Goal: Task Accomplishment & Management: Manage account settings

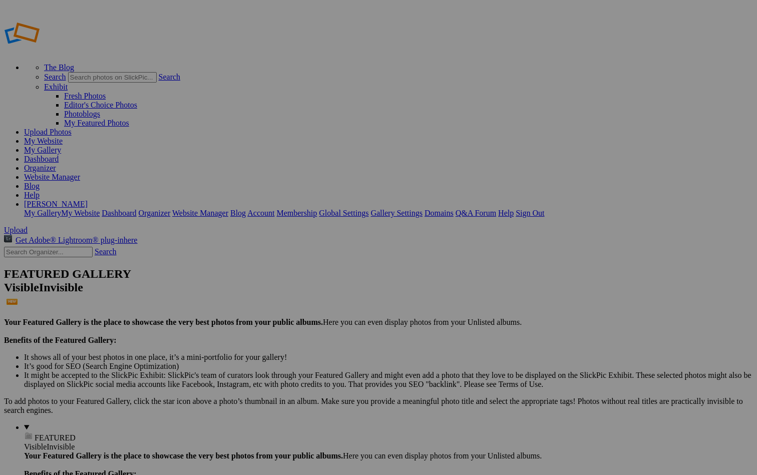
type input "Captiva, [US_STATE]-Gallery"
click at [289, 288] on span "Create" at bounding box center [278, 292] width 21 height 9
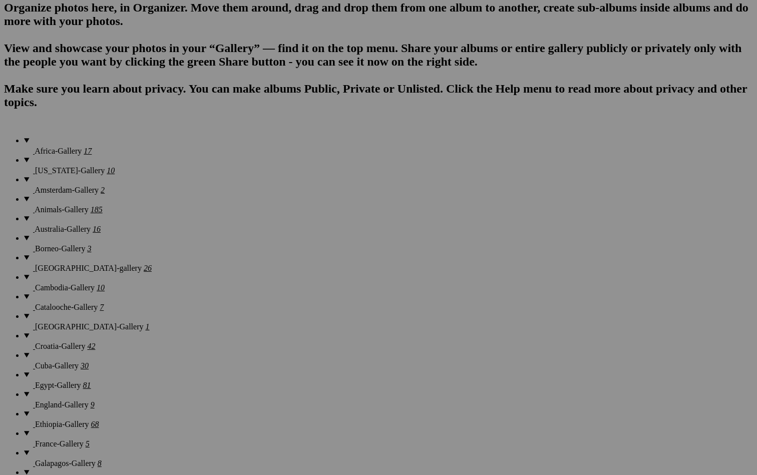
scroll to position [686, 0]
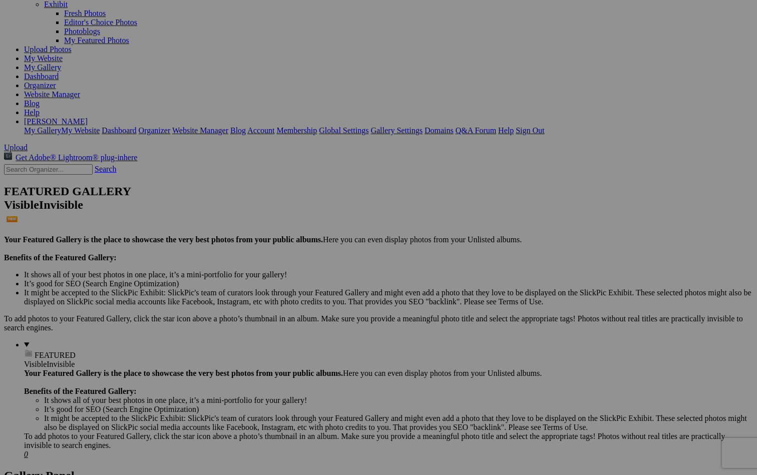
scroll to position [91, 0]
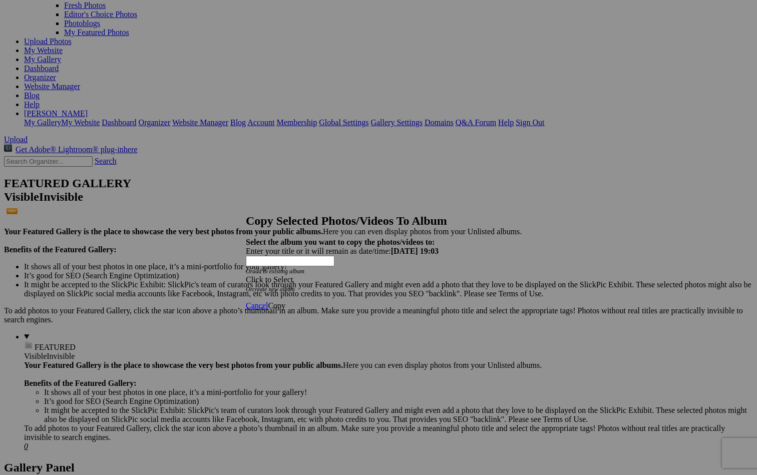
click at [317, 275] on div "Click to Select" at bounding box center [378, 279] width 265 height 9
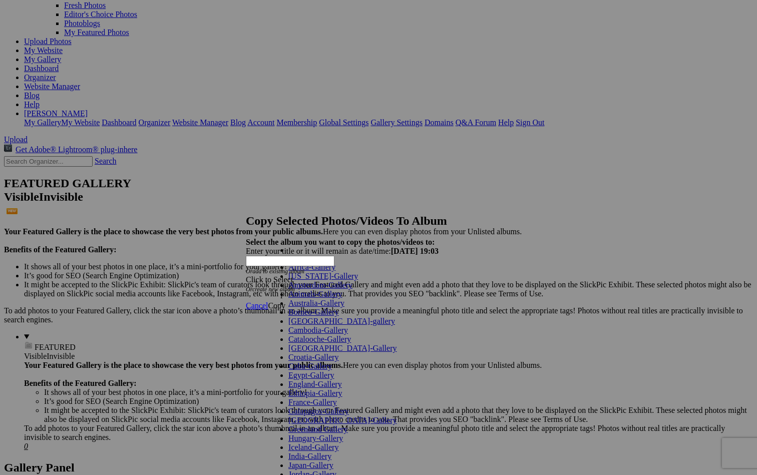
click at [327, 298] on link "Animals-Gallery" at bounding box center [315, 294] width 54 height 9
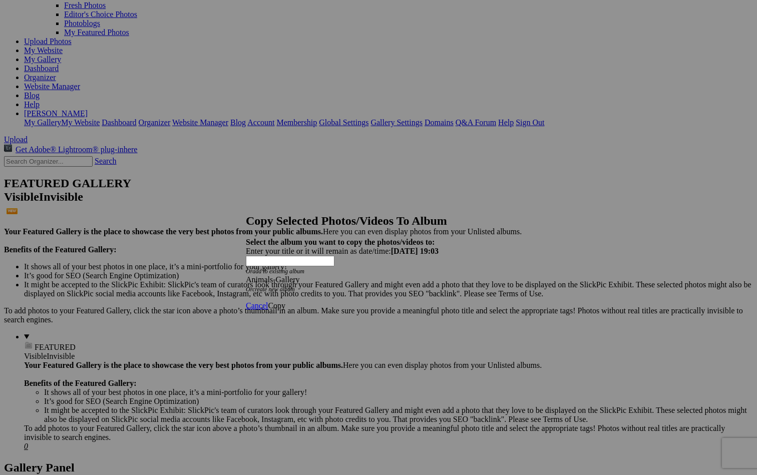
click at [285, 302] on span "Copy" at bounding box center [277, 306] width 18 height 9
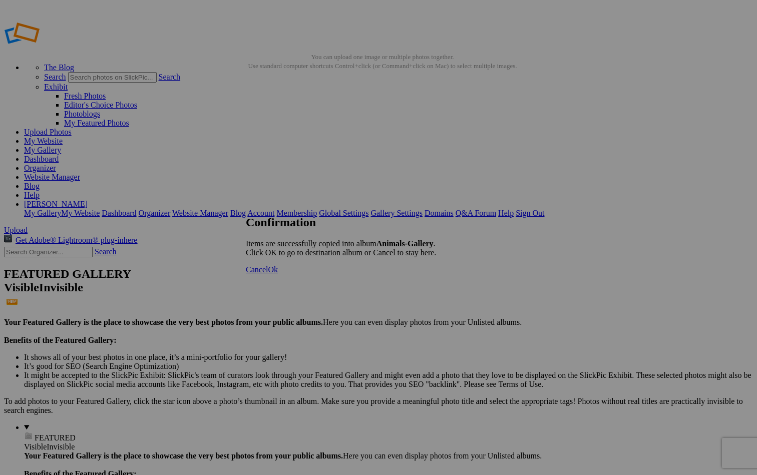
scroll to position [0, 0]
click at [268, 274] on span "Cancel" at bounding box center [257, 269] width 22 height 9
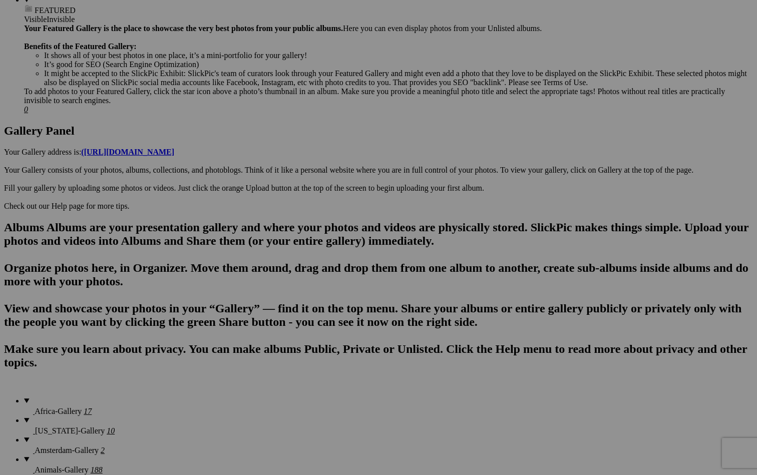
scroll to position [434, 0]
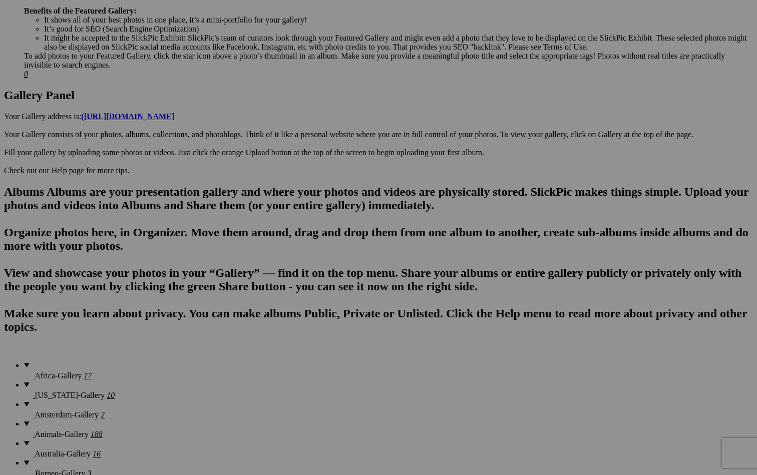
scroll to position [476, 0]
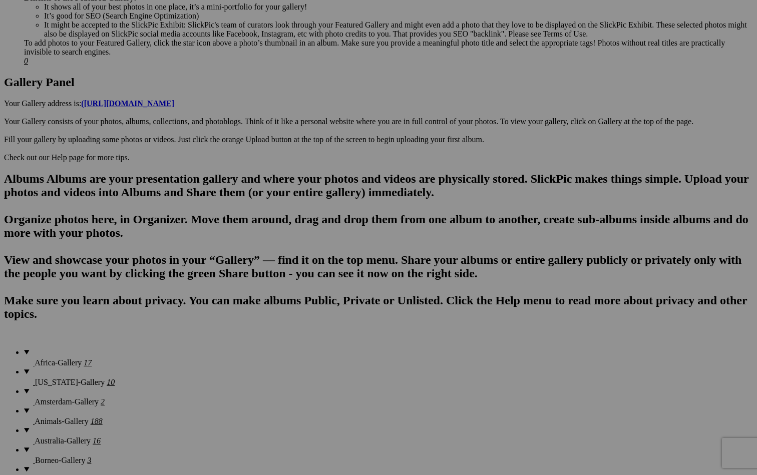
type input "[GEOGRAPHIC_DATA], [US_STATE]"
click at [289, 288] on span "Create" at bounding box center [278, 292] width 21 height 9
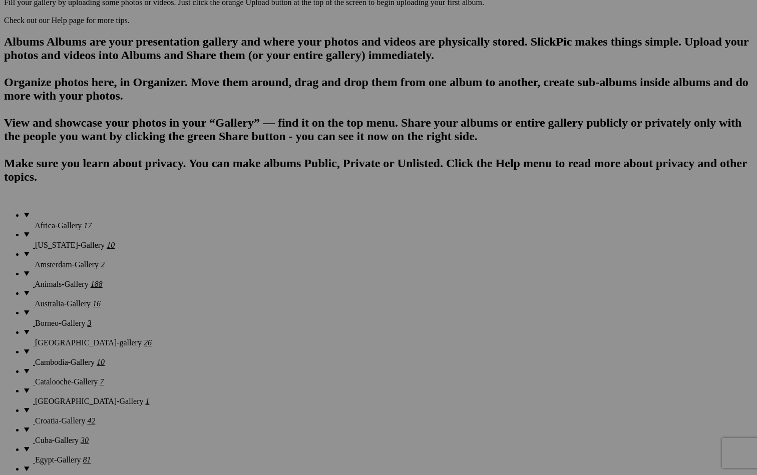
scroll to position [628, 0]
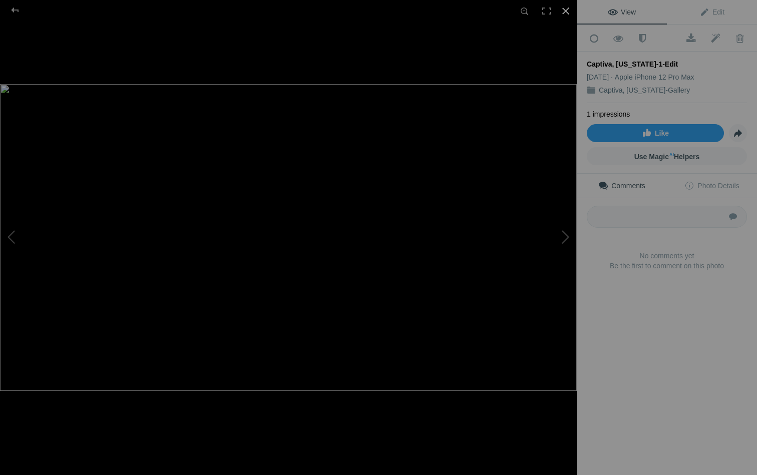
click at [566, 7] on div at bounding box center [566, 11] width 22 height 22
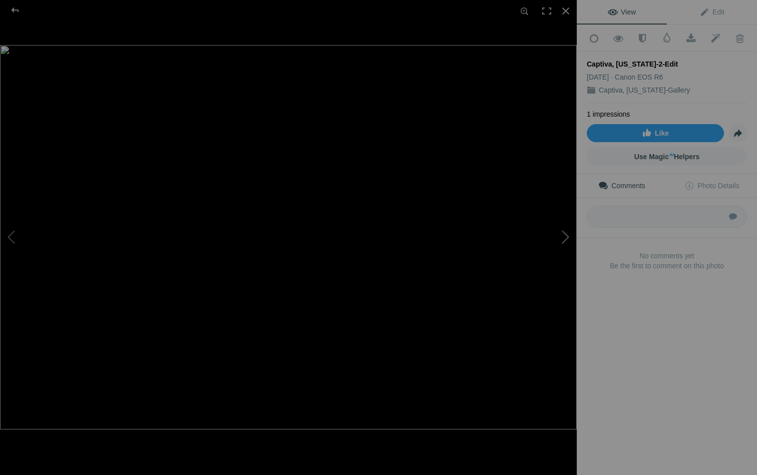
click at [564, 232] on button at bounding box center [539, 237] width 75 height 171
click at [566, 235] on button at bounding box center [539, 237] width 75 height 171
click at [15, 232] on button at bounding box center [37, 237] width 75 height 171
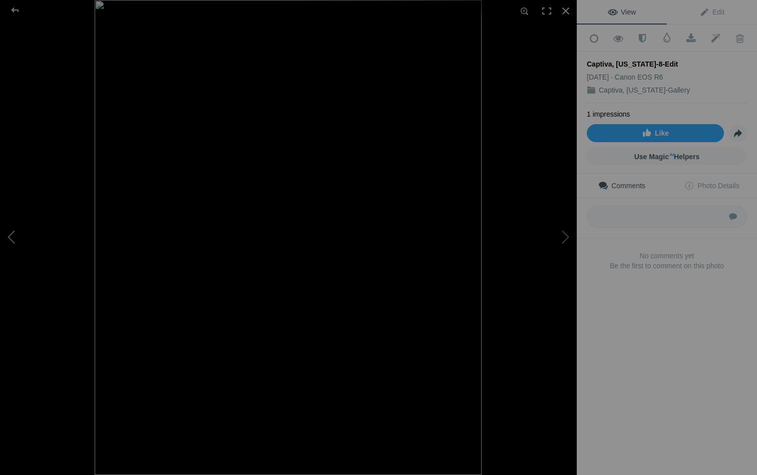
click at [15, 232] on button at bounding box center [37, 237] width 75 height 171
click at [564, 18] on div at bounding box center [566, 11] width 22 height 22
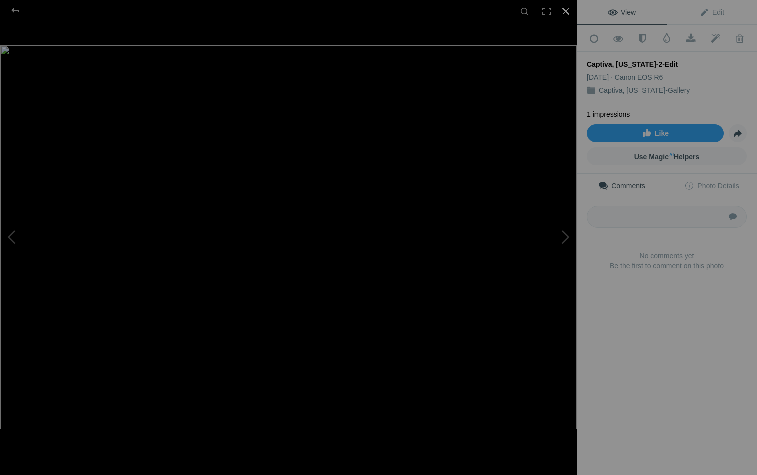
click at [568, 15] on div at bounding box center [566, 11] width 22 height 22
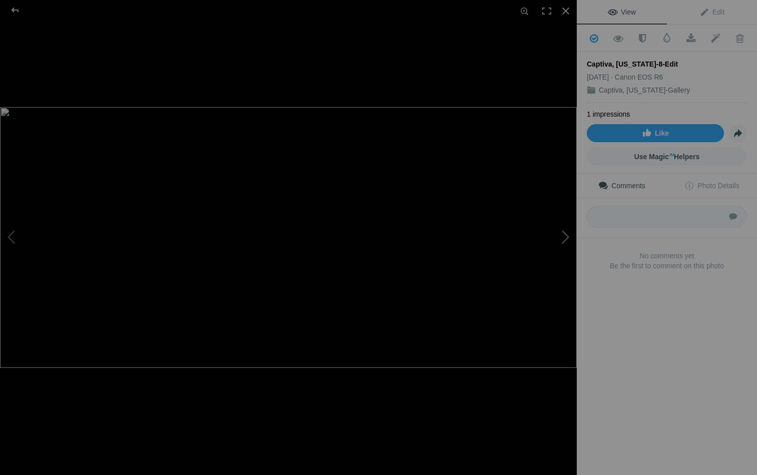
click at [560, 235] on button at bounding box center [539, 237] width 75 height 171
click at [563, 237] on button at bounding box center [539, 237] width 75 height 171
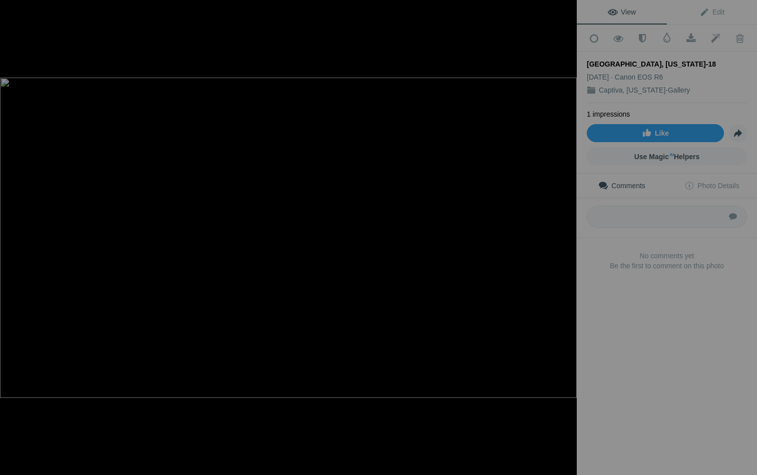
click at [563, 237] on button at bounding box center [539, 237] width 75 height 171
click at [12, 236] on button at bounding box center [37, 237] width 75 height 171
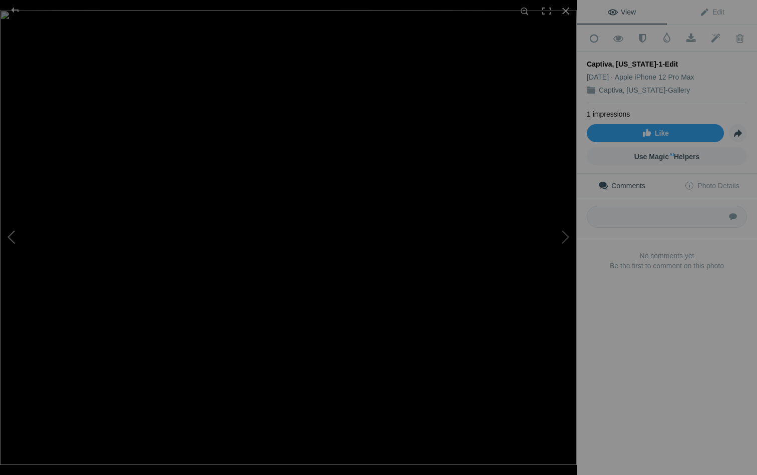
click at [12, 236] on button at bounding box center [37, 237] width 75 height 171
click at [565, 15] on div at bounding box center [566, 11] width 22 height 22
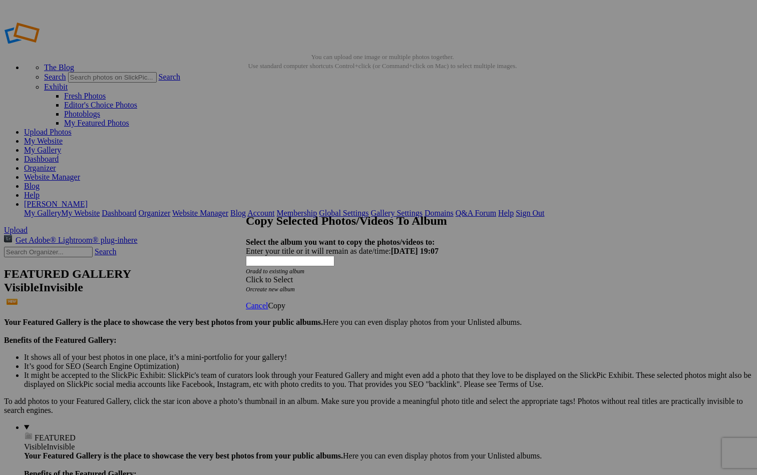
click at [246, 275] on span at bounding box center [246, 279] width 0 height 9
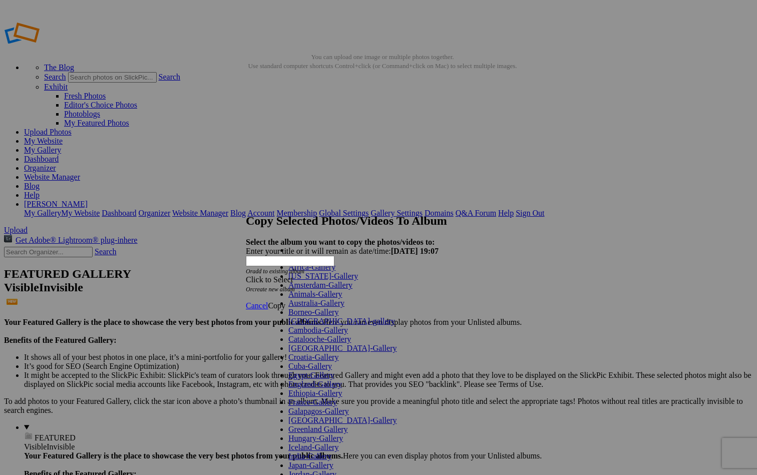
scroll to position [461, 0]
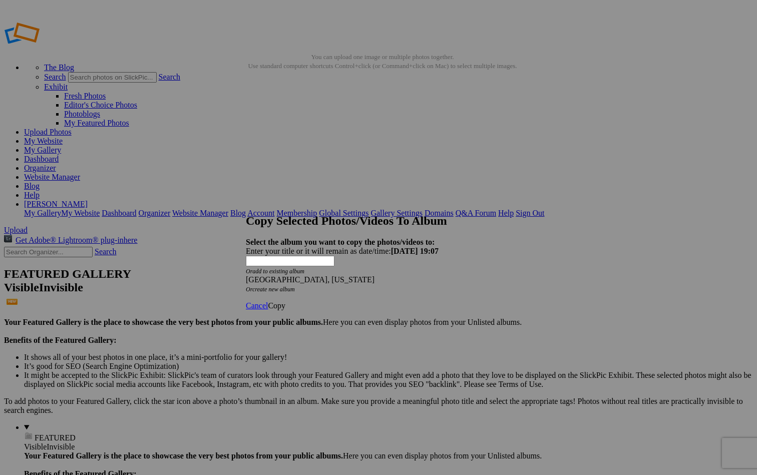
click at [285, 302] on link "Copy" at bounding box center [277, 306] width 18 height 9
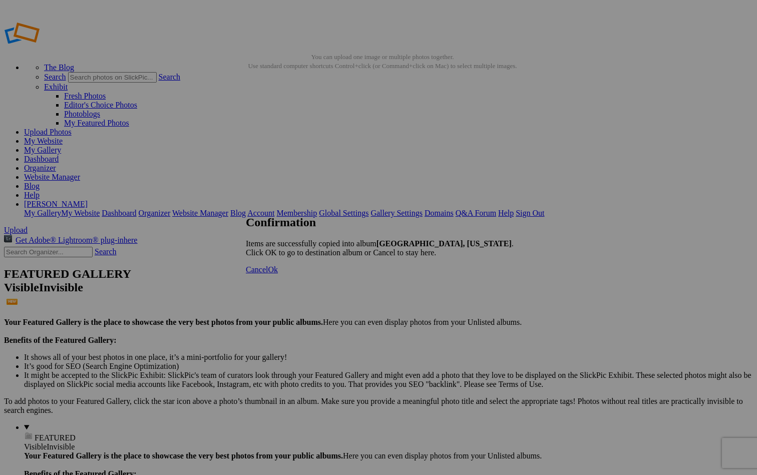
click at [278, 274] on span "Ok" at bounding box center [273, 269] width 10 height 9
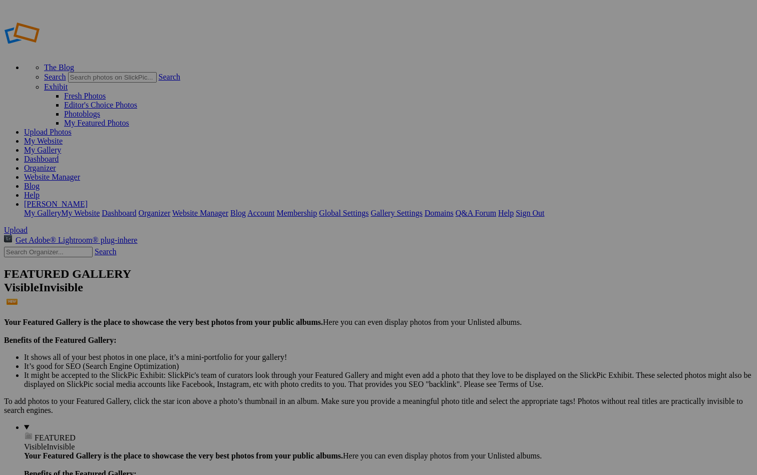
click at [423, 209] on link "Gallery Settings" at bounding box center [397, 213] width 52 height 9
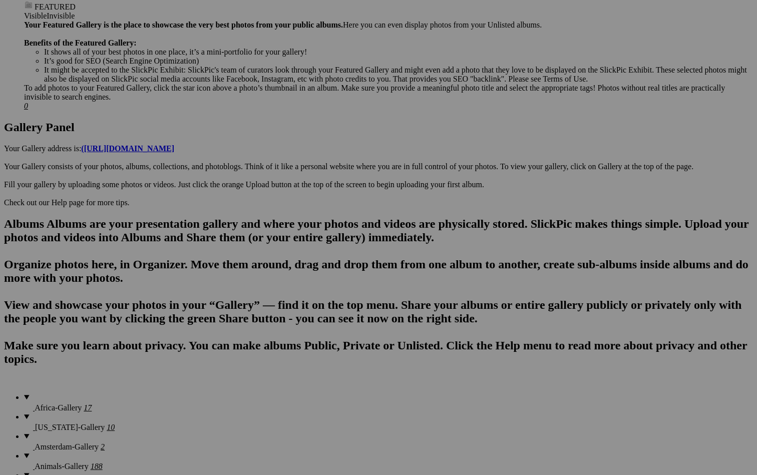
scroll to position [572, 0]
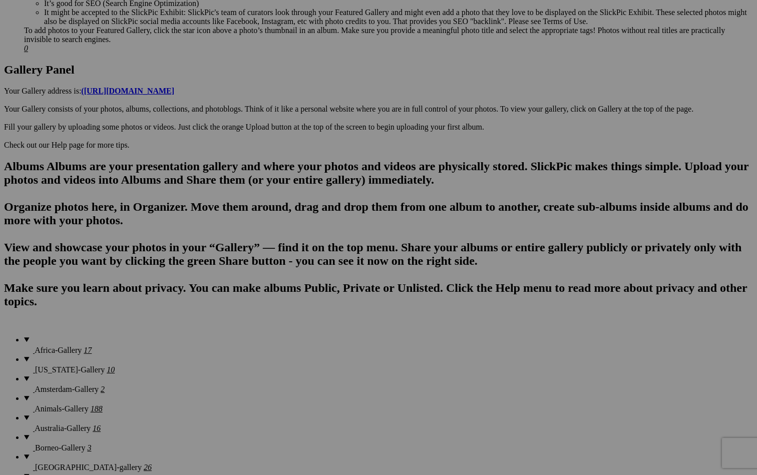
scroll to position [468, 0]
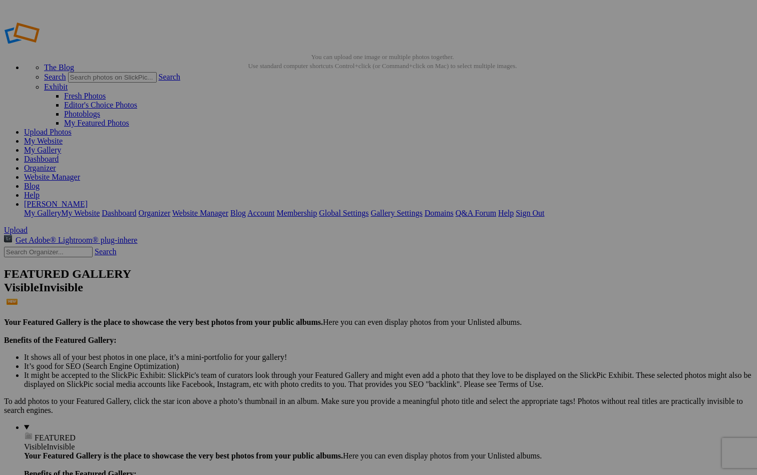
scroll to position [0, 0]
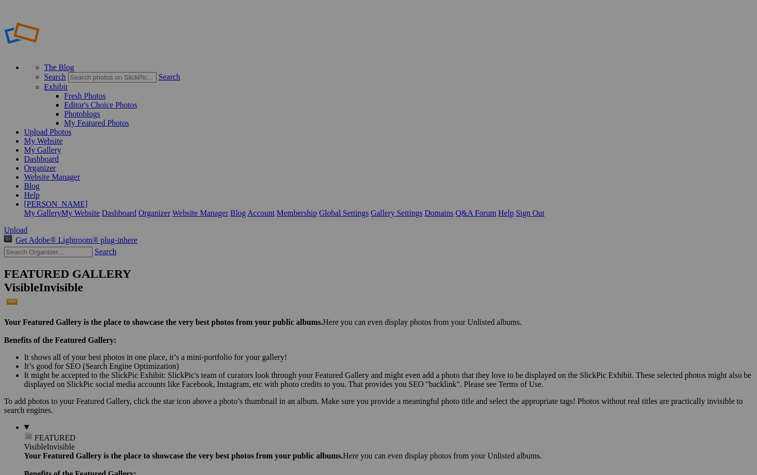
click at [274, 251] on input "hattanooga" at bounding box center [300, 256] width 109 height 11
click at [308, 251] on input "Chattanooga" at bounding box center [300, 256] width 109 height 11
type input "[GEOGRAPHIC_DATA], [US_STATE]-Gallery"
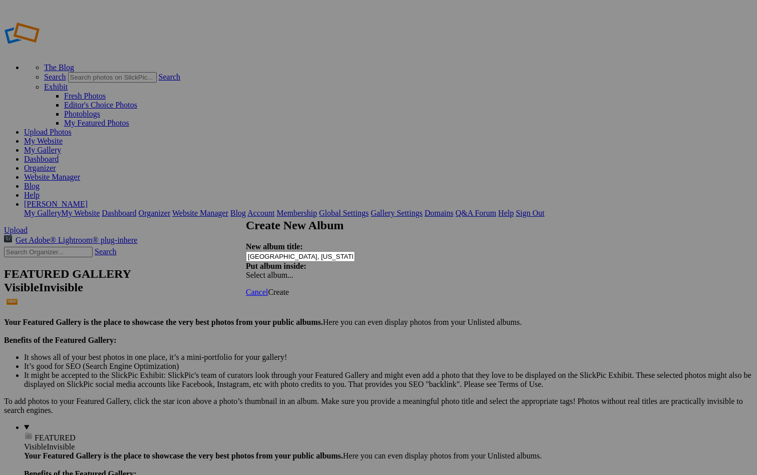
click at [289, 288] on span "Create" at bounding box center [278, 292] width 21 height 9
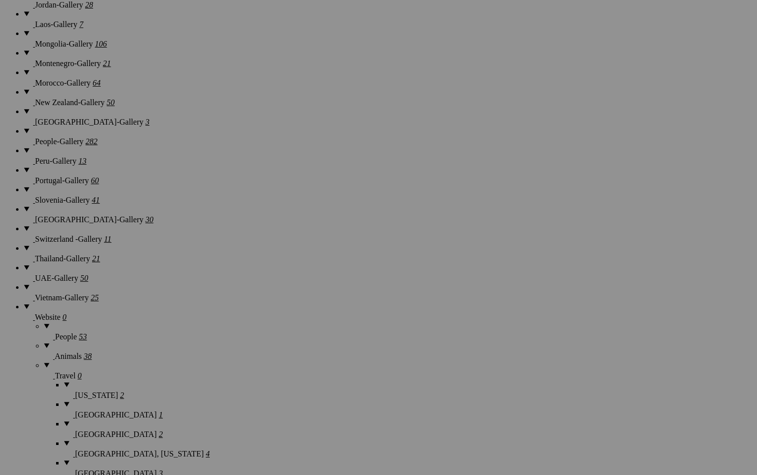
scroll to position [1319, 0]
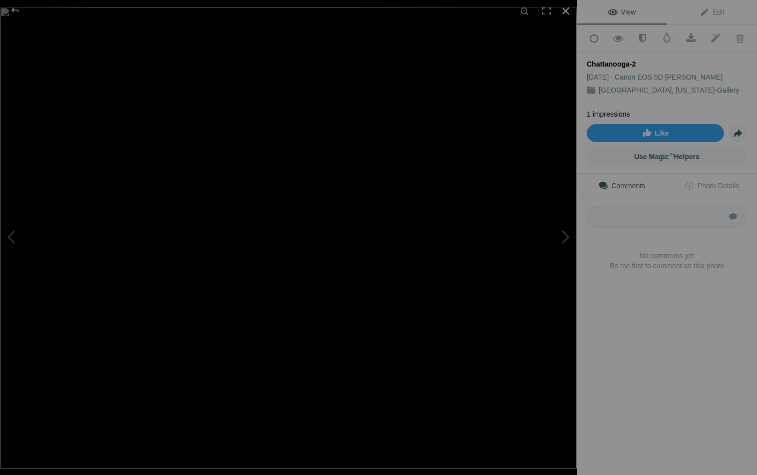
click at [564, 9] on div at bounding box center [566, 11] width 22 height 22
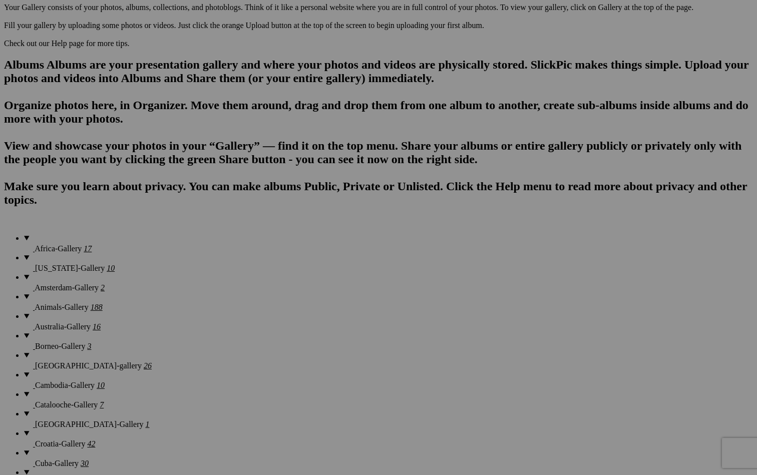
scroll to position [580, 0]
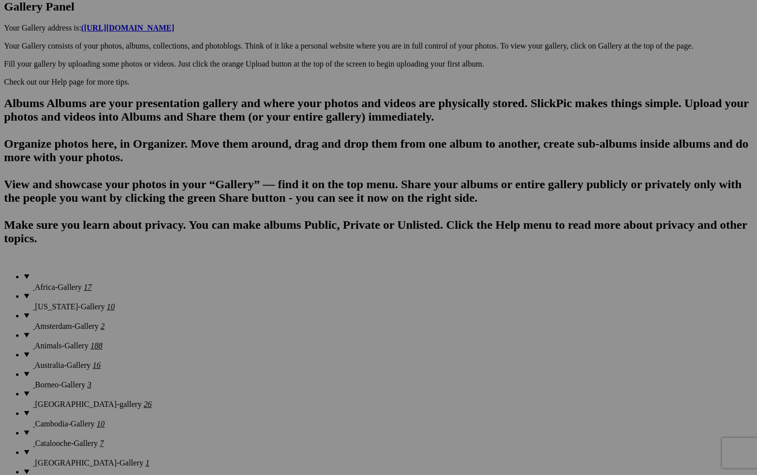
scroll to position [581, 0]
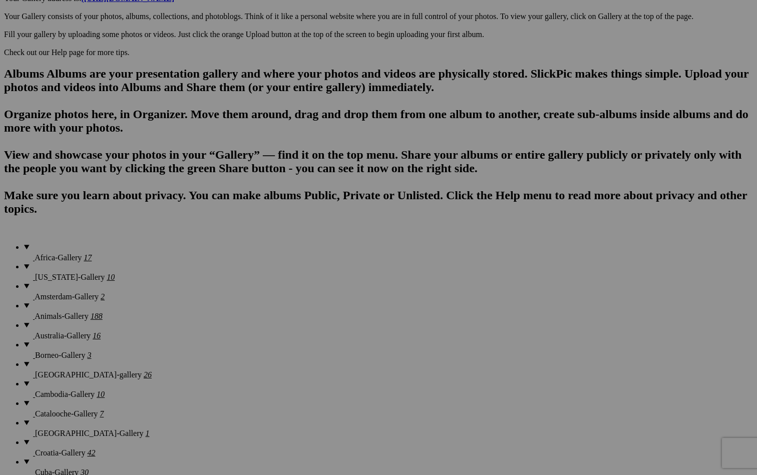
type input "C"
paste input "hattanooga"
click at [273, 251] on input "hattanooga" at bounding box center [300, 256] width 109 height 11
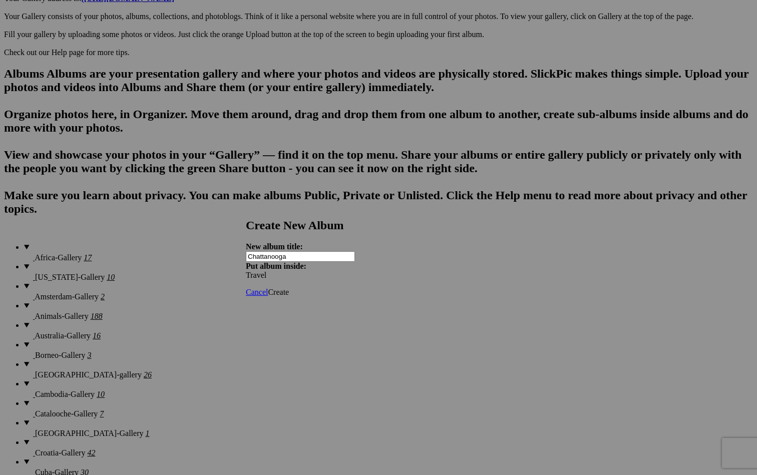
click at [308, 251] on input "Chattanooga" at bounding box center [300, 256] width 109 height 11
type input "[GEOGRAPHIC_DATA], [US_STATE]"
click at [289, 288] on span "Create" at bounding box center [278, 292] width 21 height 9
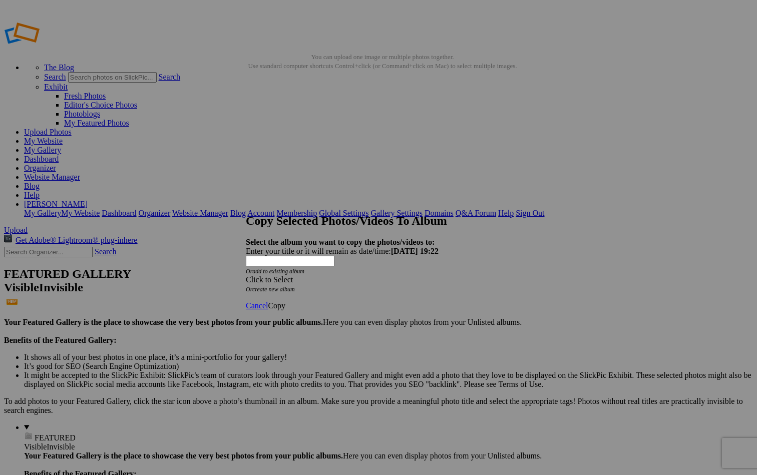
click at [412, 275] on div "Click to Select" at bounding box center [378, 279] width 265 height 9
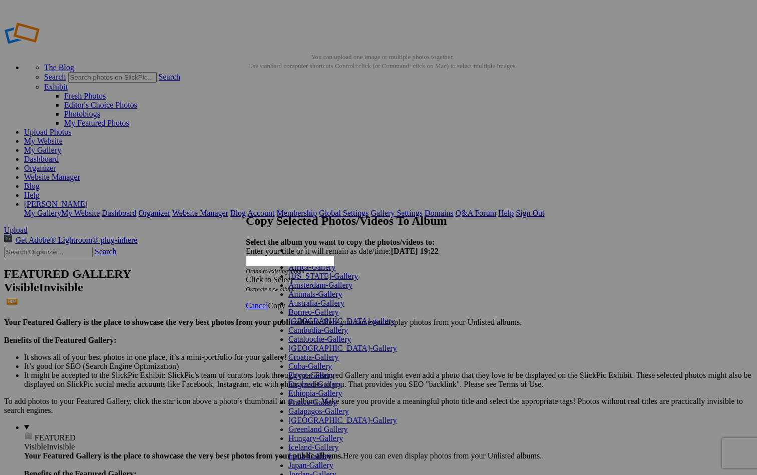
scroll to position [472, 0]
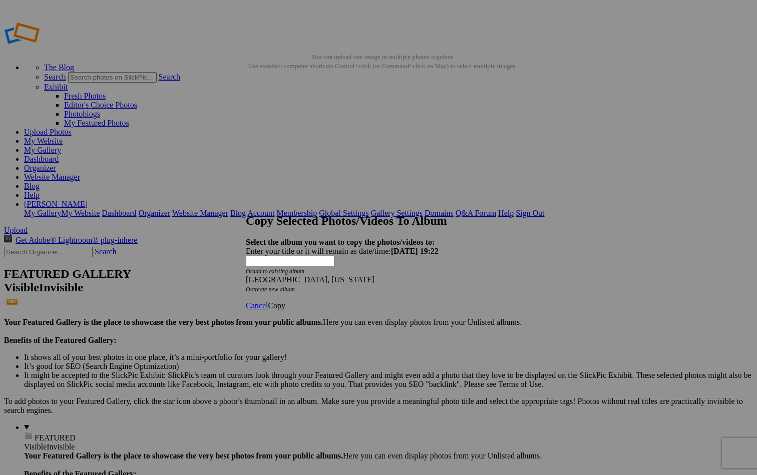
click at [285, 302] on link "Copy" at bounding box center [277, 306] width 18 height 9
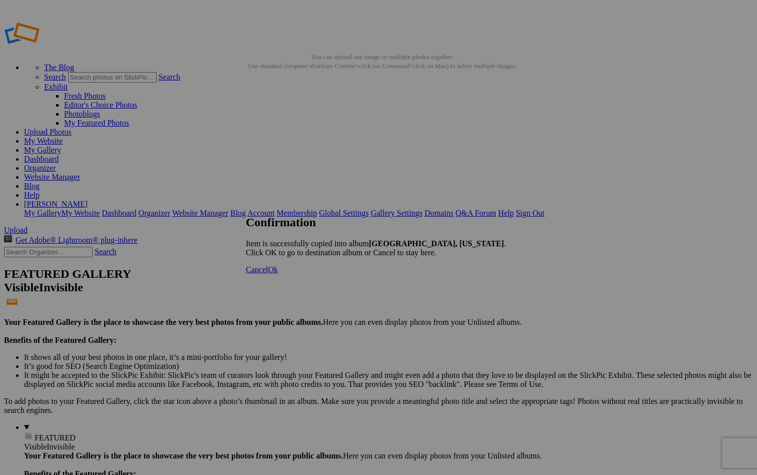
click at [278, 274] on span "Ok" at bounding box center [273, 269] width 10 height 9
